Goal: Task Accomplishment & Management: Manage account settings

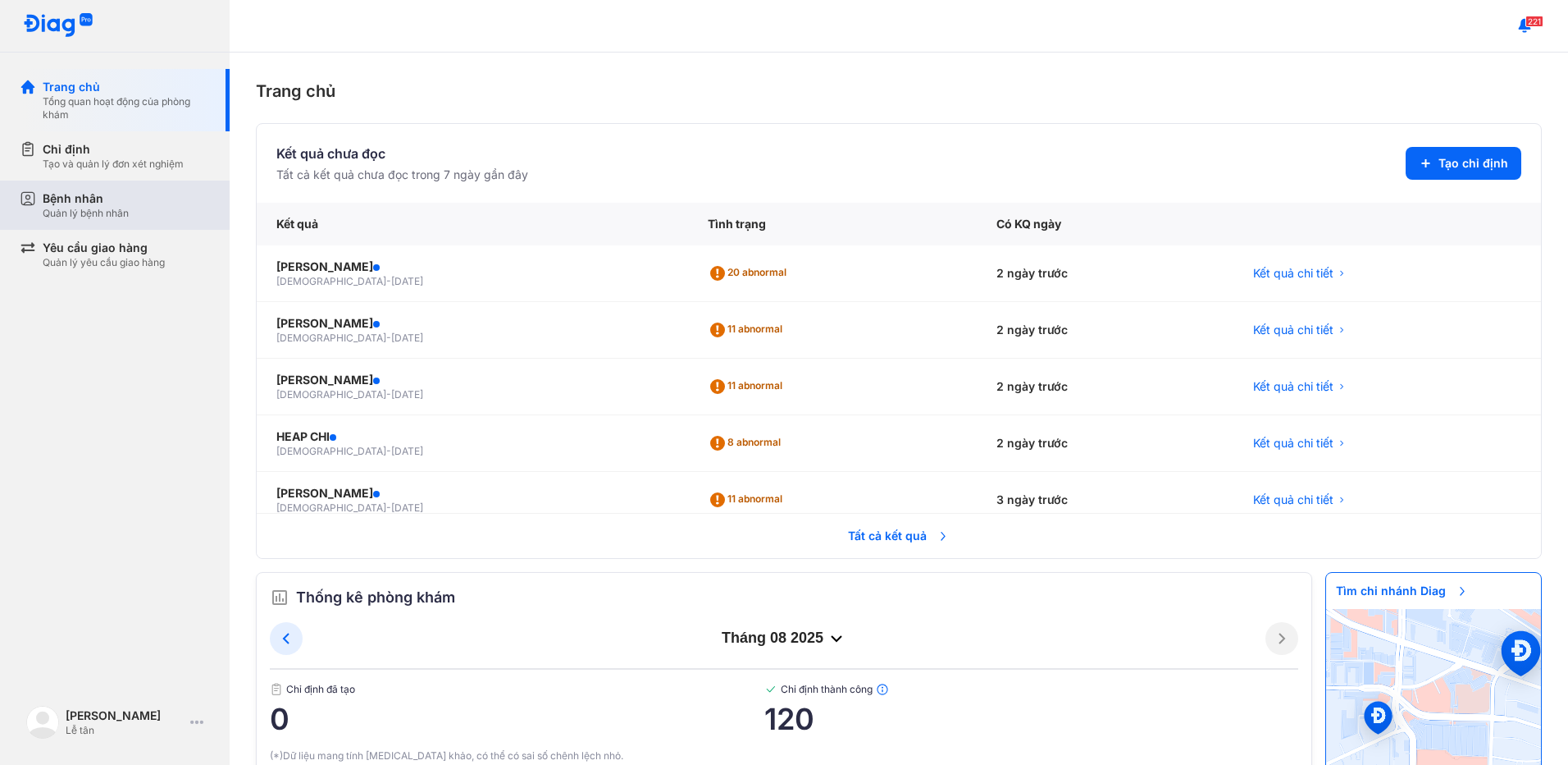
click at [81, 206] on div "Quản lý bệnh nhân" at bounding box center [86, 213] width 86 height 13
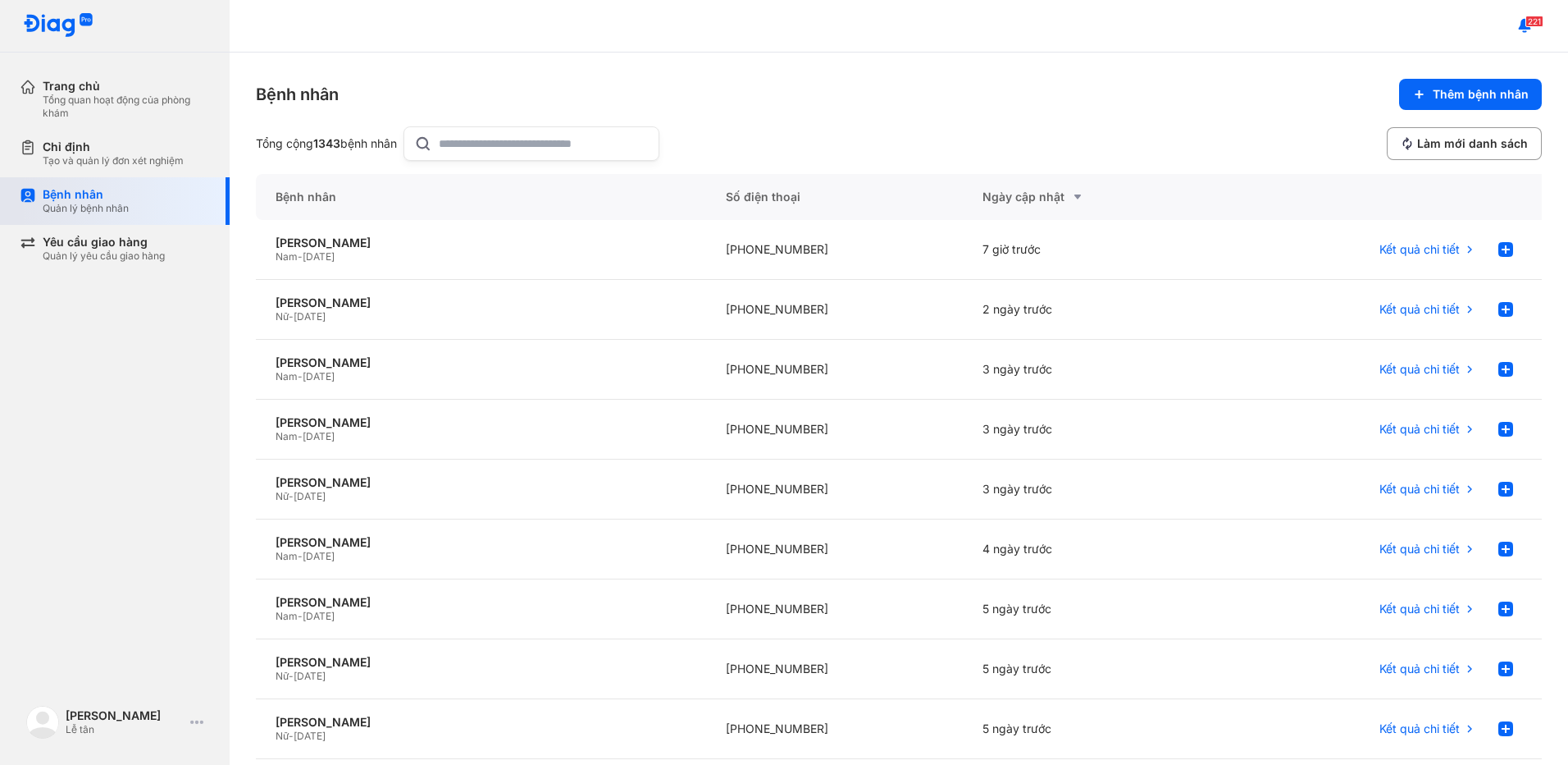
click at [110, 192] on div "Bệnh nhân" at bounding box center [86, 194] width 86 height 15
click at [530, 133] on input "text" at bounding box center [543, 144] width 210 height 33
type input "*********"
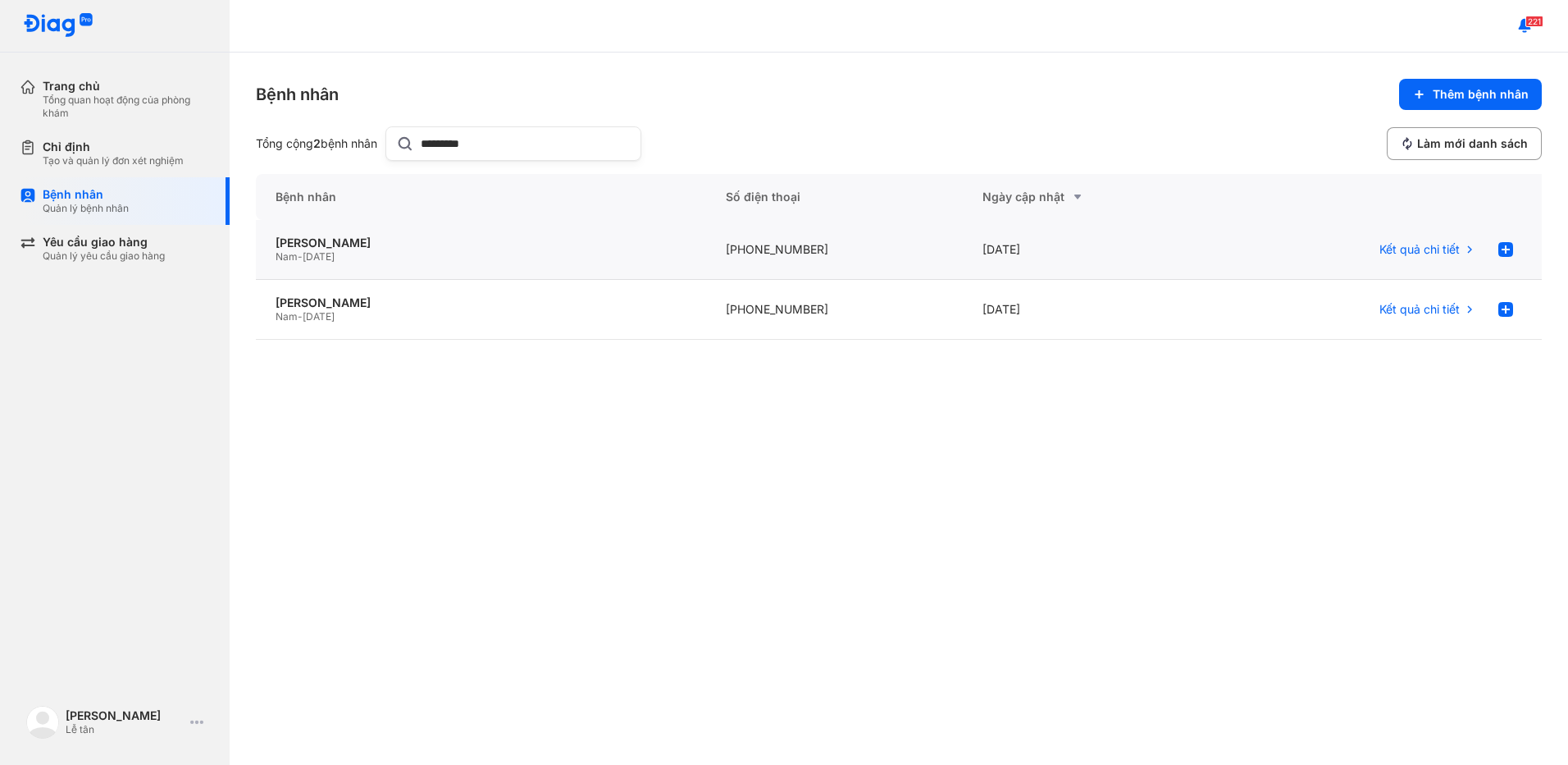
click at [426, 256] on div "Nam - 08/08/1978" at bounding box center [481, 257] width 411 height 13
click at [525, 320] on div "Nam - 18/05/1940" at bounding box center [481, 317] width 411 height 13
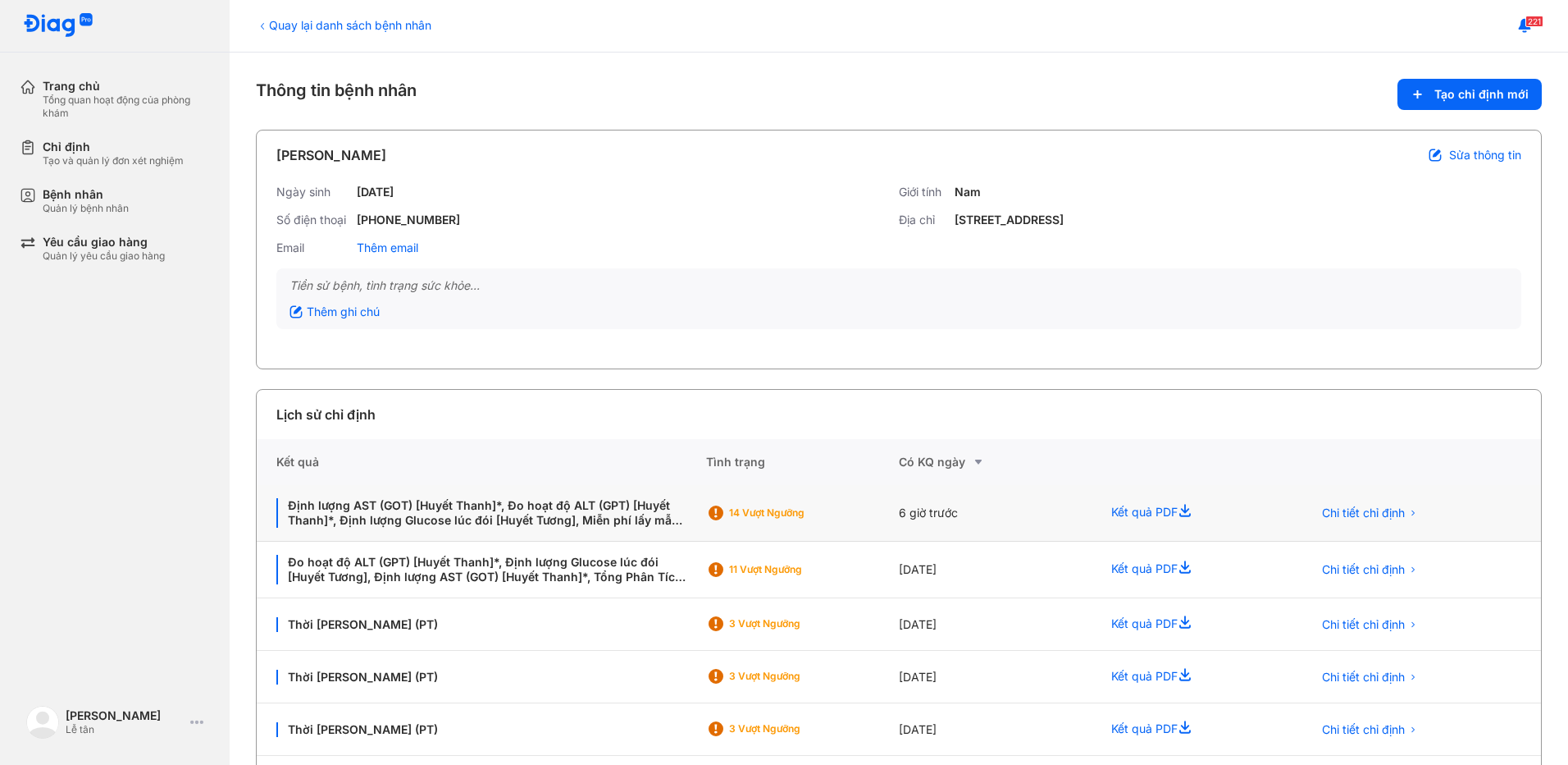
click at [691, 505] on div "Định lượng AST (GOT) [Huyết Thanh]*, Đo hoạt độ ALT (GPT) [Huyết Thanh]*, Định …" at bounding box center [481, 513] width 450 height 57
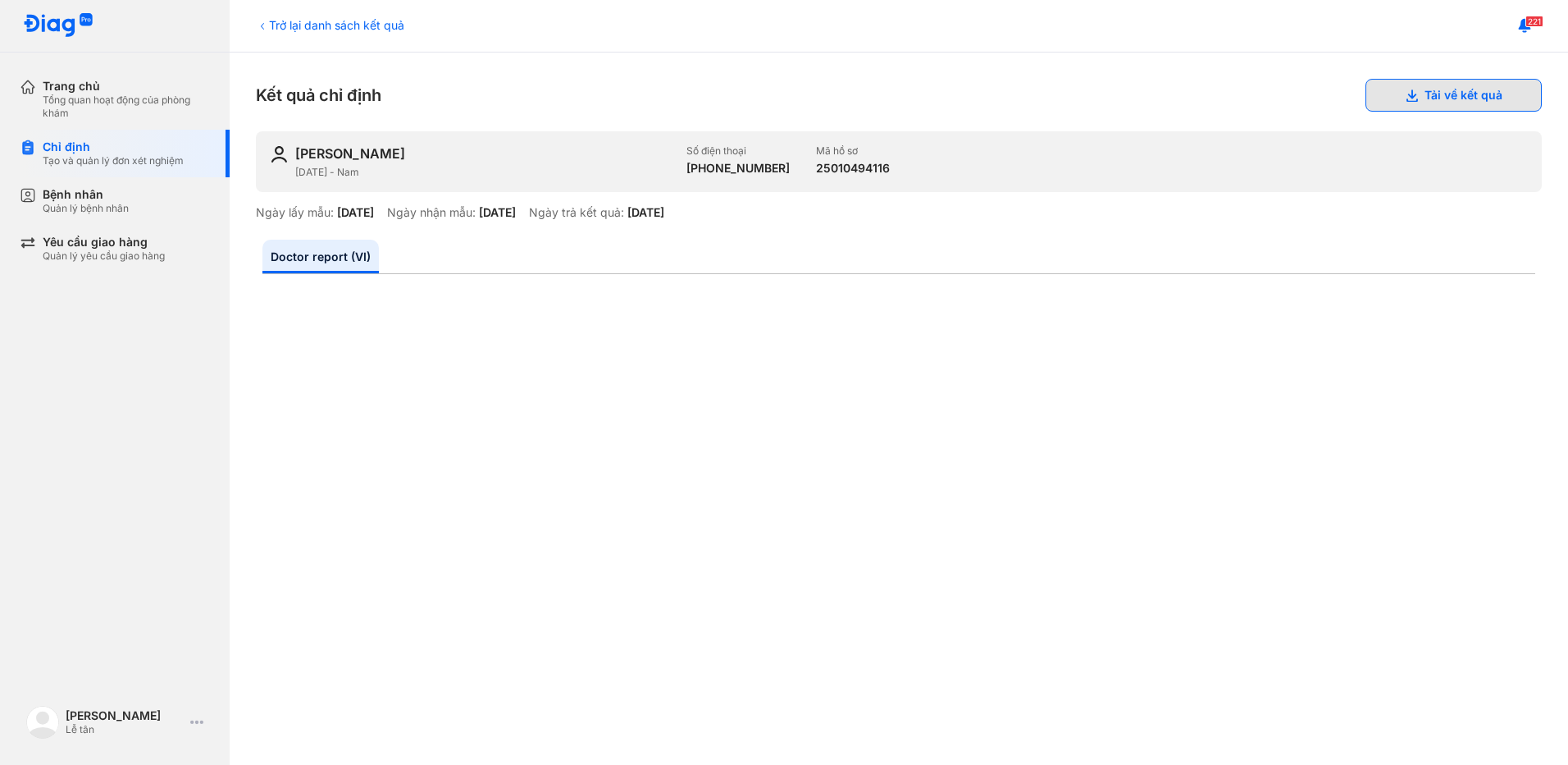
click at [1407, 95] on button "Tải về kết quả" at bounding box center [1454, 95] width 176 height 33
click at [127, 214] on div "Quản lý bệnh nhân" at bounding box center [86, 208] width 86 height 13
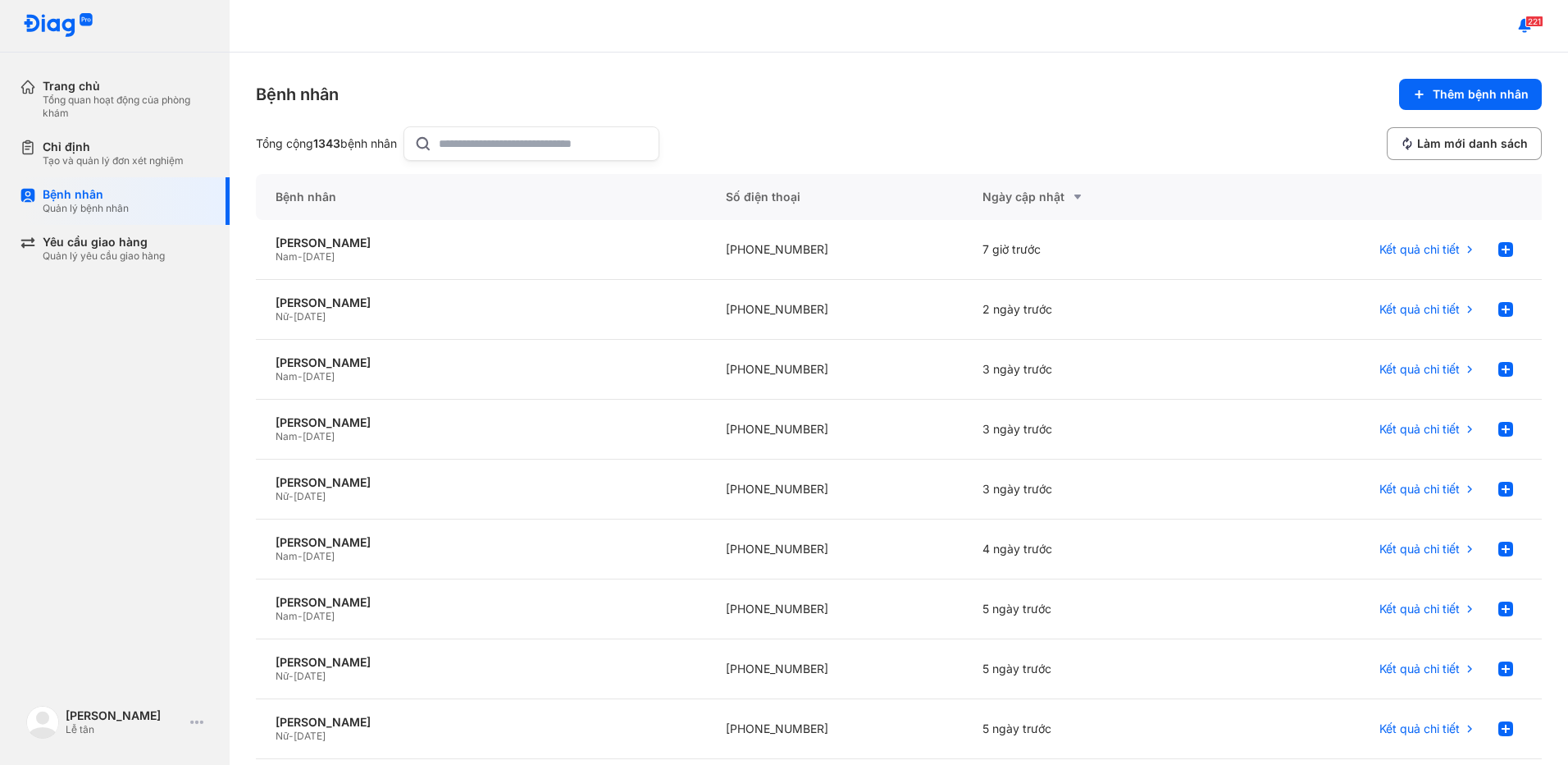
click at [492, 142] on input "text" at bounding box center [543, 144] width 210 height 33
type input "**********"
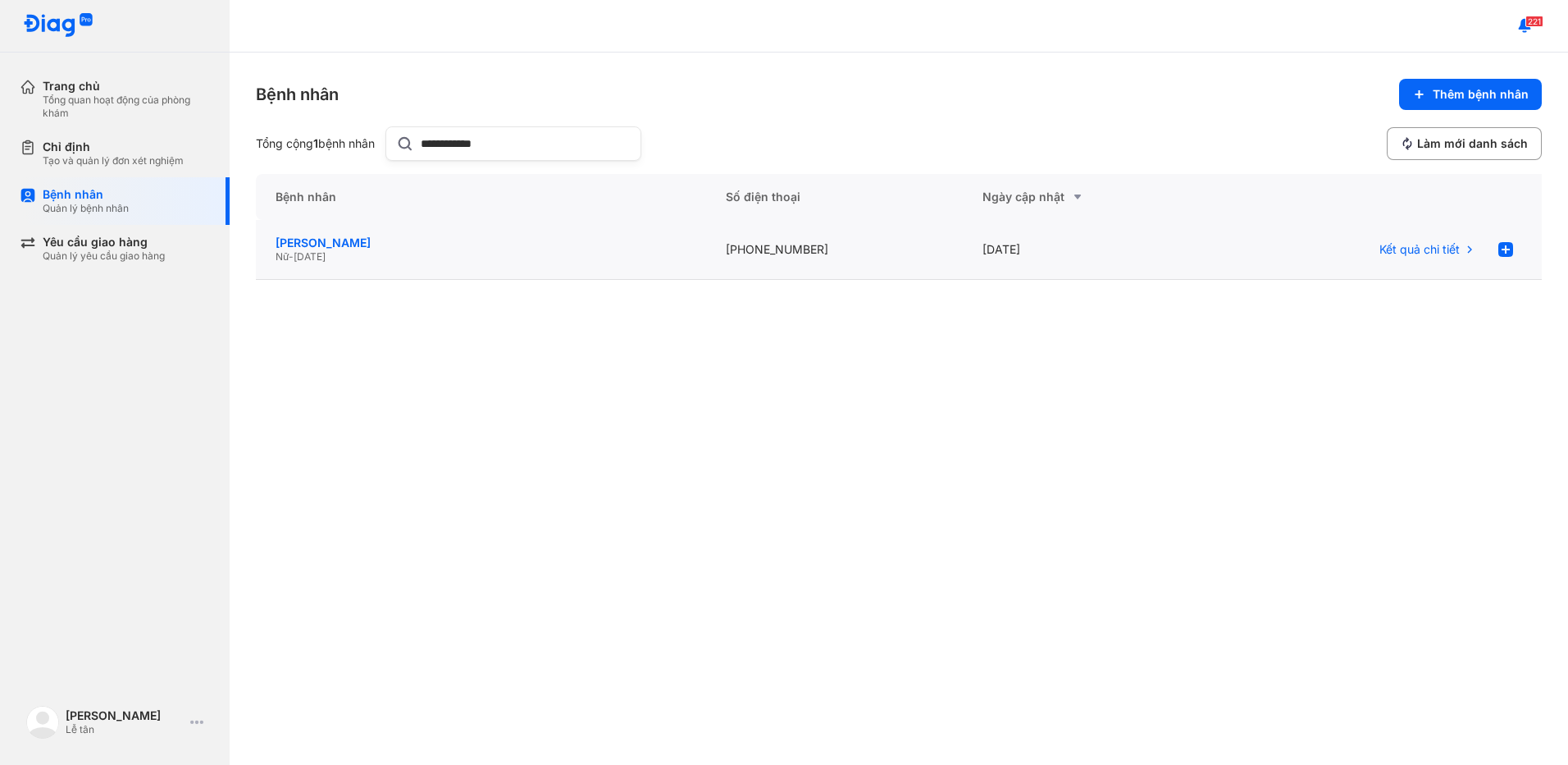
click at [539, 249] on div "[PERSON_NAME]" at bounding box center [481, 243] width 411 height 15
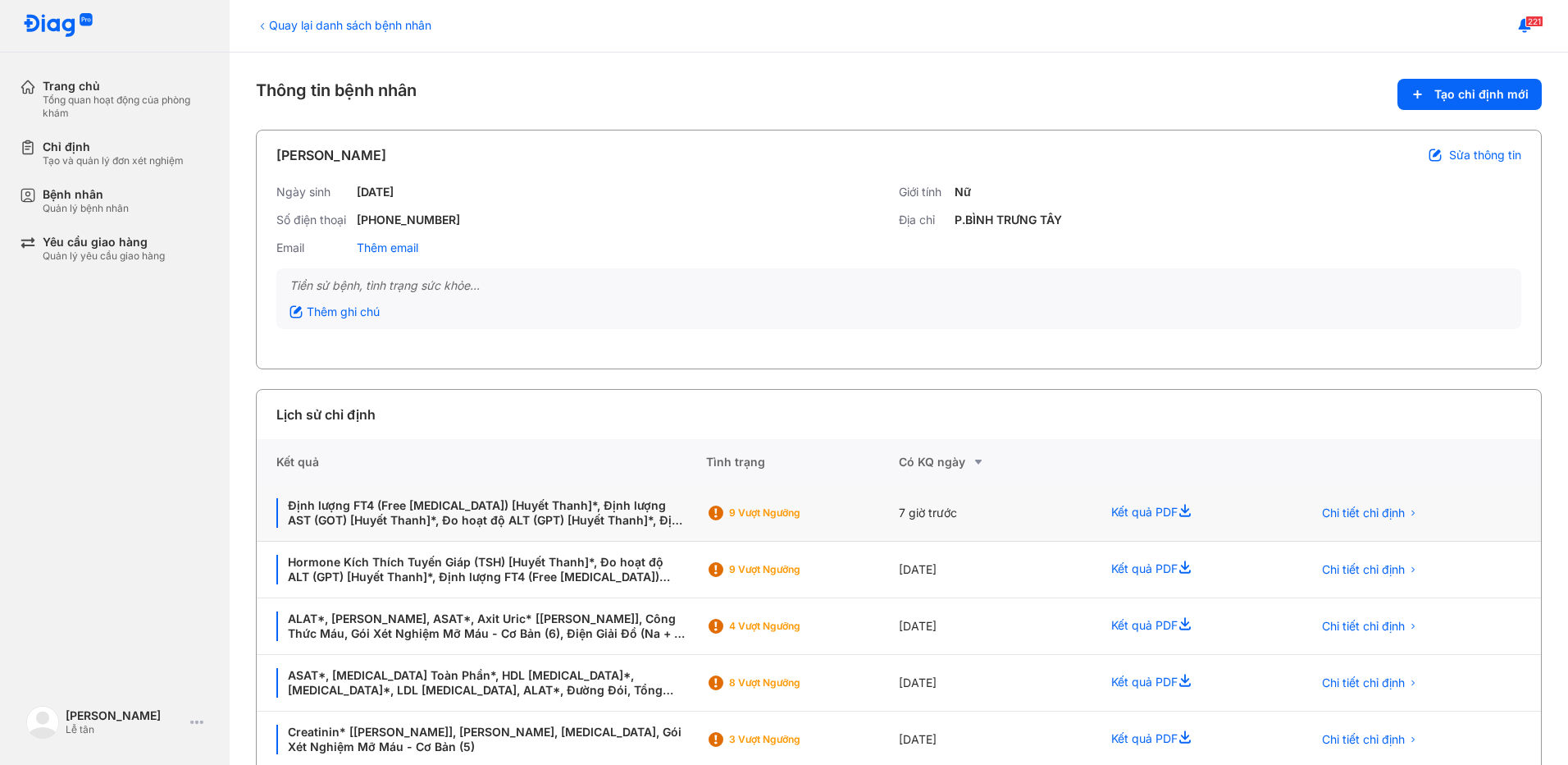
click at [756, 511] on div "9 Vượt ngưỡng" at bounding box center [795, 512] width 132 height 13
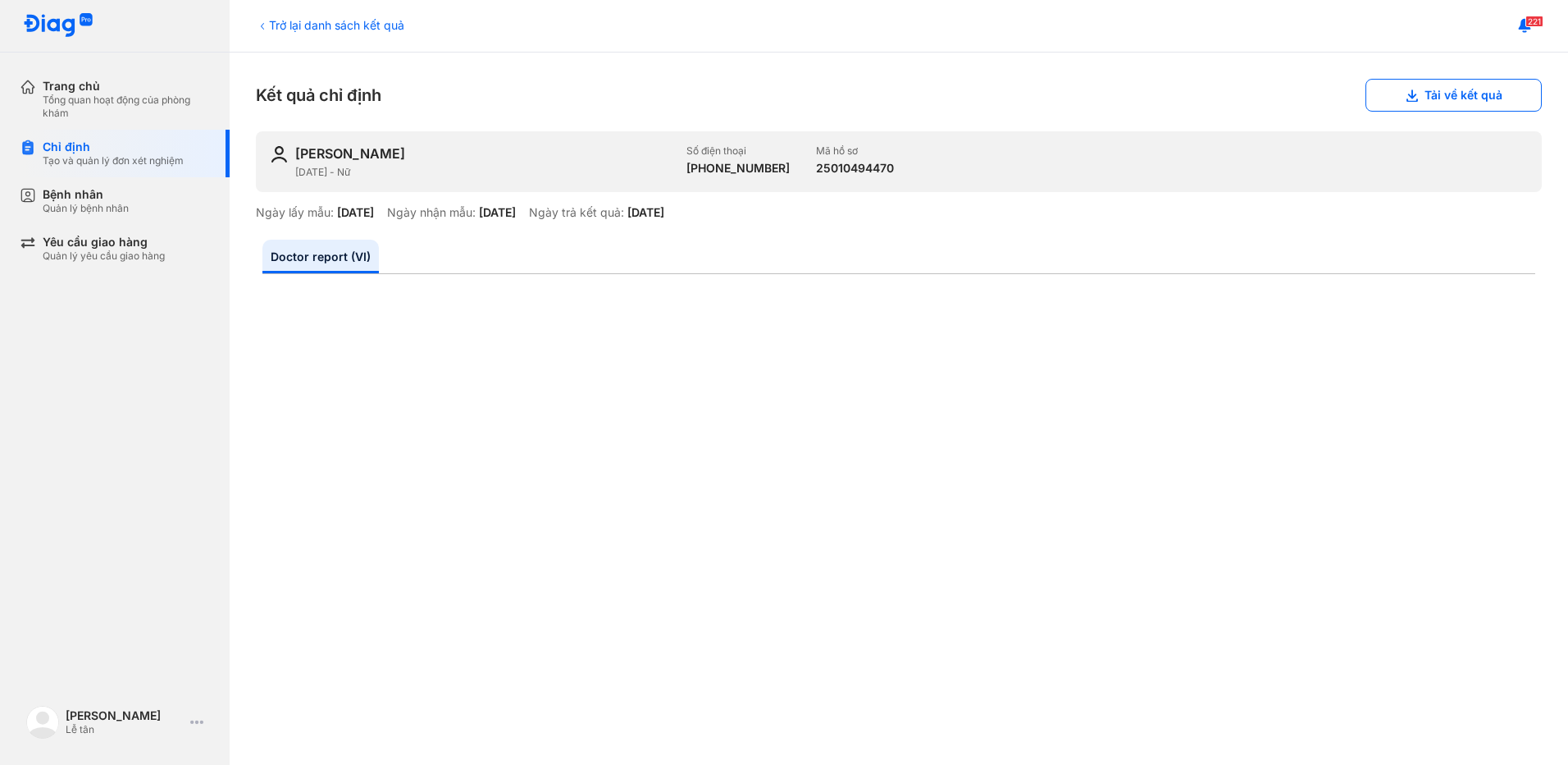
click at [1424, 120] on div "Trở lại danh sách kết quả Kết quả chỉ định Tải về kết quả PHAN NHƯ HOA [DATE] -…" at bounding box center [899, 409] width 1339 height 712
click at [1429, 107] on button "Tải về kết quả" at bounding box center [1454, 95] width 176 height 33
